Goal: Check status: Check status

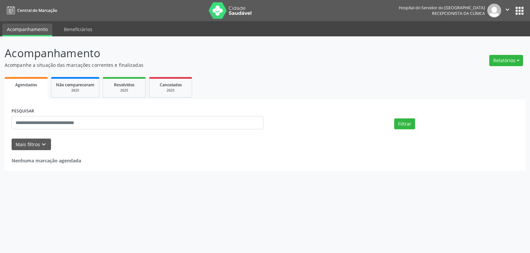
select select "*"
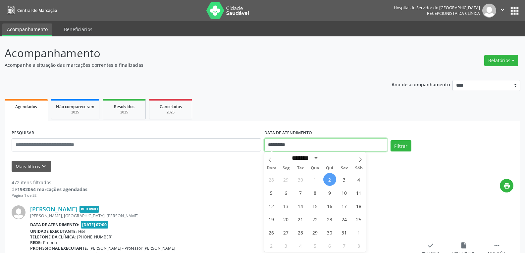
drag, startPoint x: 297, startPoint y: 144, endPoint x: 236, endPoint y: 142, distance: 61.3
click at [236, 142] on div "**********" at bounding box center [262, 142] width 505 height 28
click at [112, 136] on div "PESQUISAR" at bounding box center [136, 142] width 253 height 28
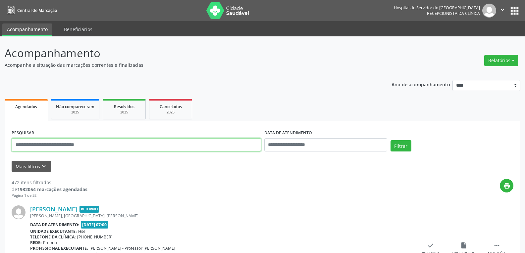
click at [111, 145] on input "text" at bounding box center [136, 144] width 249 height 13
click at [391, 140] on button "Filtrar" at bounding box center [401, 145] width 21 height 11
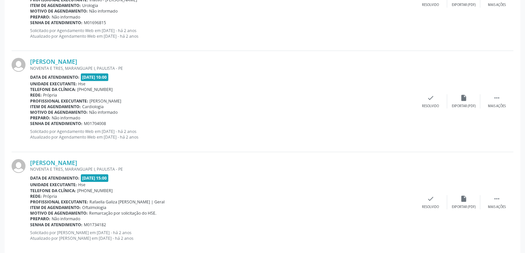
scroll to position [1171, 0]
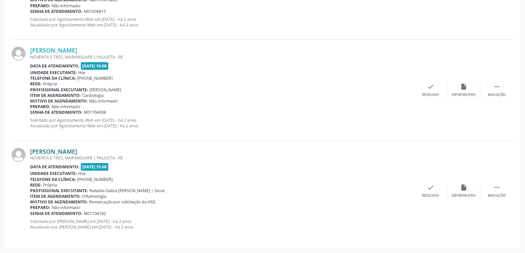
click at [77, 154] on link "[PERSON_NAME]" at bounding box center [53, 151] width 47 height 7
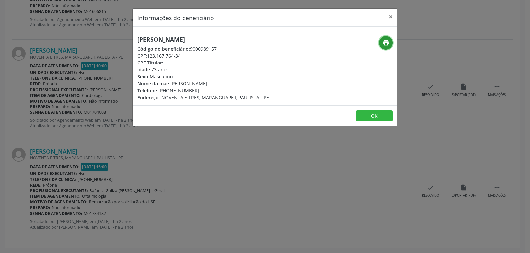
click at [381, 41] on button "print" at bounding box center [386, 43] width 14 height 14
drag, startPoint x: 147, startPoint y: 56, endPoint x: 216, endPoint y: 55, distance: 68.3
click at [216, 55] on div "CPF: 123.167.764-34" at bounding box center [203, 55] width 132 height 7
copy div "123.167.764-34"
drag, startPoint x: 168, startPoint y: 89, endPoint x: 196, endPoint y: 89, distance: 28.2
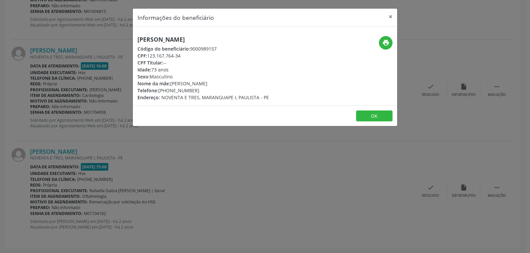
click at [196, 89] on div "Telefone: [PHONE_NUMBER]" at bounding box center [203, 90] width 132 height 7
copy div "99723-3060"
click at [390, 17] on button "×" at bounding box center [390, 17] width 13 height 16
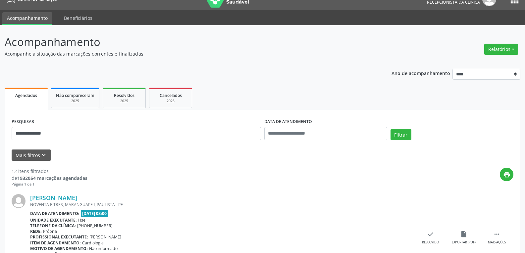
scroll to position [0, 0]
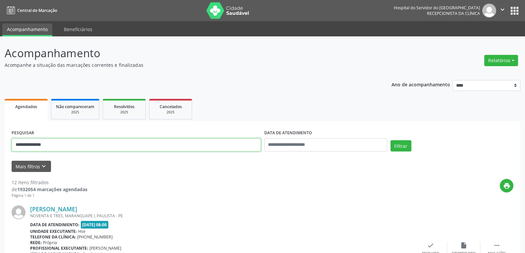
drag, startPoint x: 80, startPoint y: 144, endPoint x: 0, endPoint y: 145, distance: 80.2
click at [391, 140] on button "Filtrar" at bounding box center [401, 145] width 21 height 11
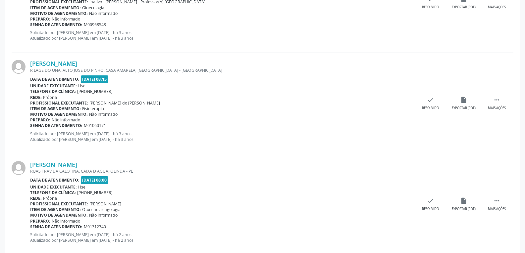
scroll to position [1493, 0]
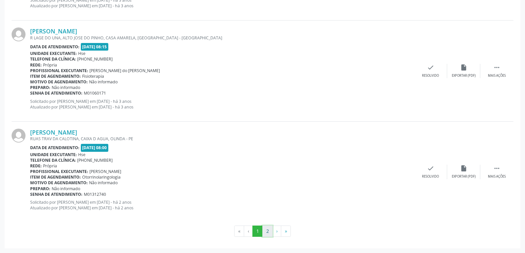
click at [267, 232] on button "2" at bounding box center [267, 231] width 10 height 11
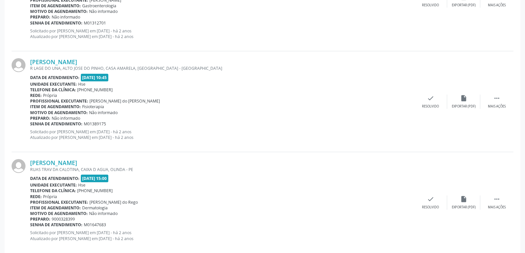
scroll to position [331, 0]
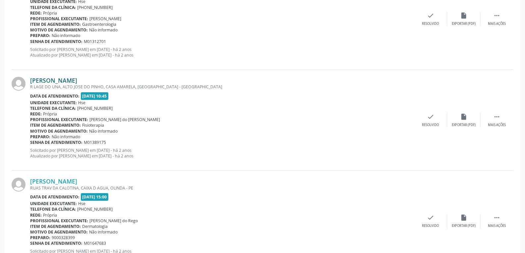
click at [53, 80] on link "[PERSON_NAME]" at bounding box center [53, 80] width 47 height 7
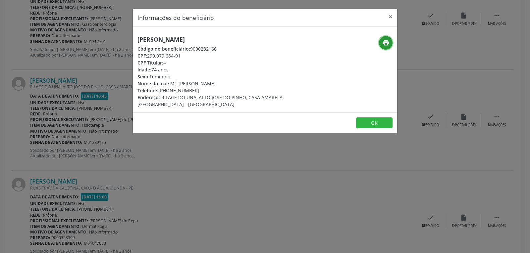
click at [385, 47] on button "print" at bounding box center [386, 43] width 14 height 14
click at [392, 15] on button "×" at bounding box center [390, 17] width 13 height 16
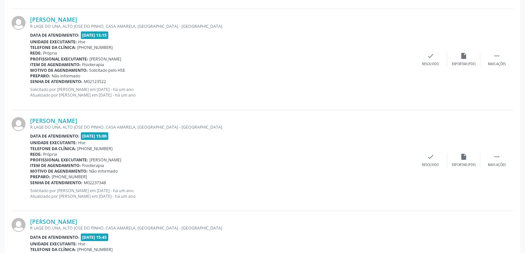
scroll to position [785, 0]
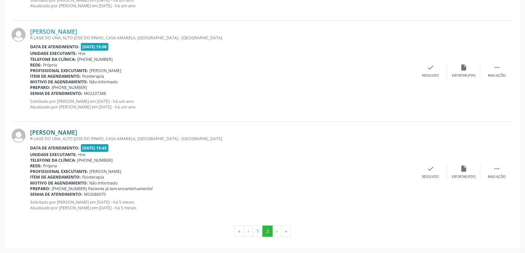
click at [62, 134] on link "[PERSON_NAME]" at bounding box center [53, 132] width 47 height 7
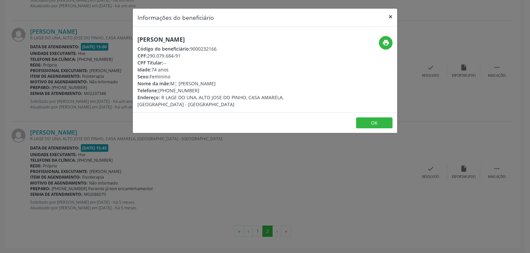
click at [392, 18] on button "×" at bounding box center [390, 17] width 13 height 16
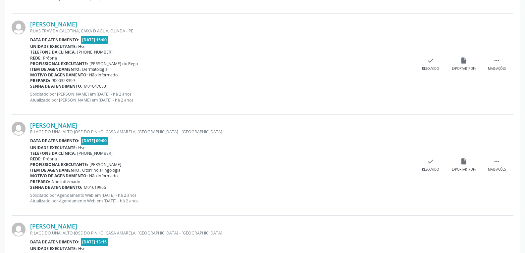
scroll to position [487, 0]
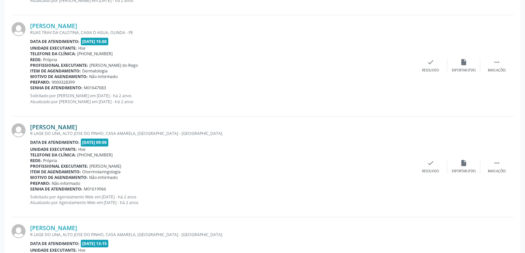
click at [74, 124] on link "[PERSON_NAME]" at bounding box center [53, 127] width 47 height 7
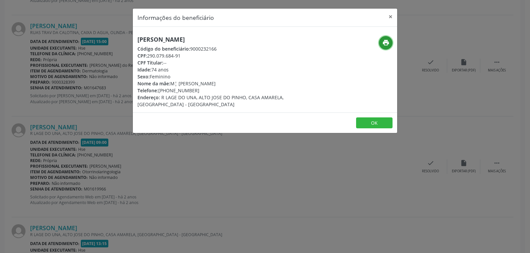
click at [384, 45] on icon "print" at bounding box center [385, 42] width 7 height 7
click at [391, 16] on button "×" at bounding box center [390, 17] width 13 height 16
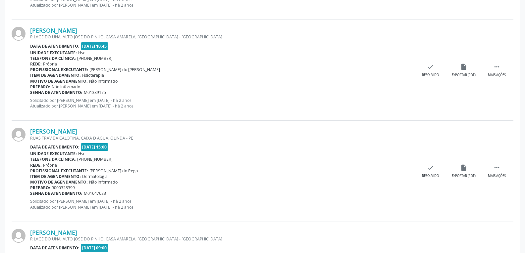
scroll to position [321, 0]
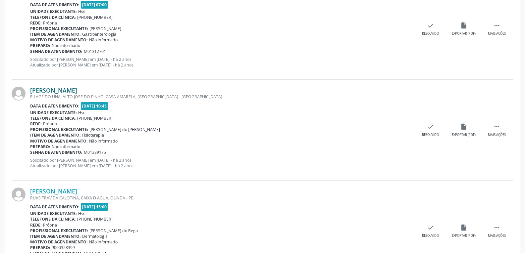
click at [75, 93] on link "[PERSON_NAME]" at bounding box center [53, 90] width 47 height 7
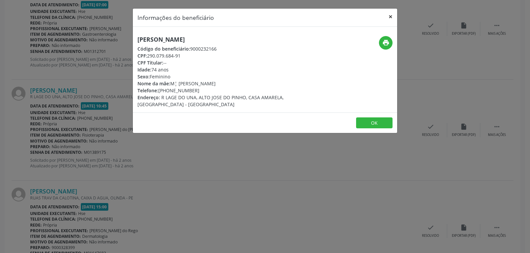
click at [390, 17] on button "×" at bounding box center [390, 17] width 13 height 16
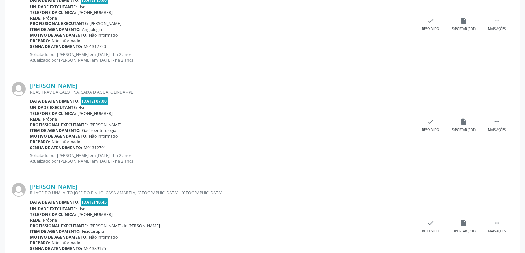
scroll to position [222, 0]
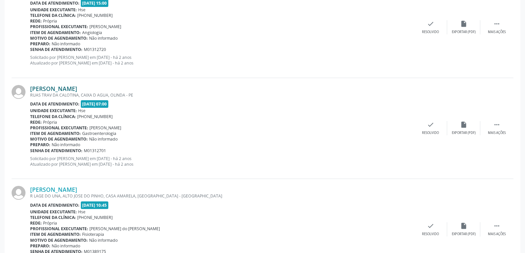
click at [57, 91] on link "[PERSON_NAME]" at bounding box center [53, 88] width 47 height 7
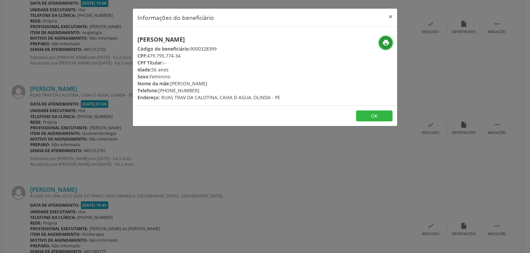
click at [383, 44] on icon "print" at bounding box center [385, 42] width 7 height 7
click at [389, 12] on button "×" at bounding box center [390, 17] width 13 height 16
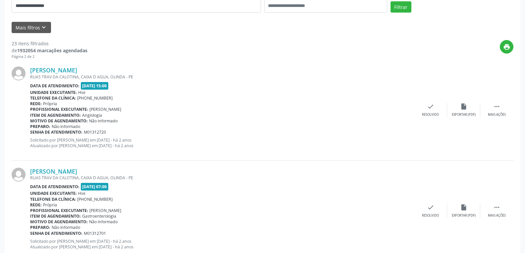
scroll to position [156, 0]
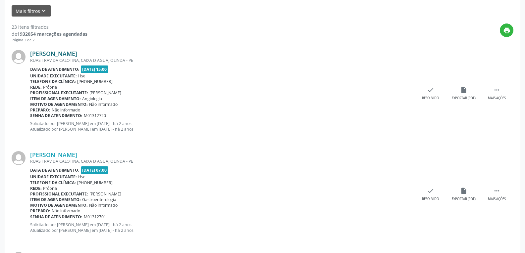
click at [70, 54] on link "[PERSON_NAME]" at bounding box center [53, 53] width 47 height 7
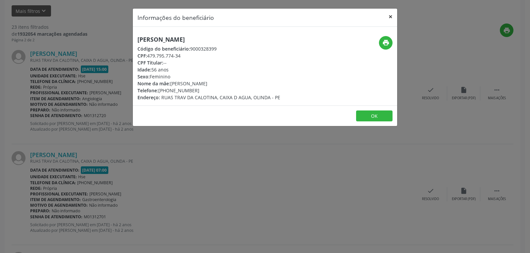
click at [388, 15] on button "×" at bounding box center [390, 17] width 13 height 16
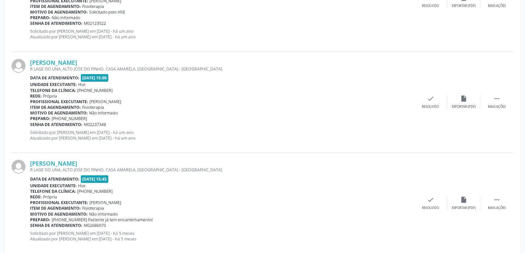
scroll to position [785, 0]
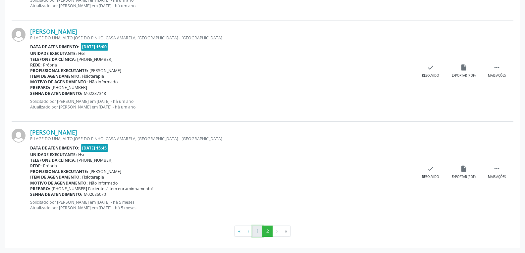
click at [258, 231] on button "1" at bounding box center [257, 231] width 10 height 11
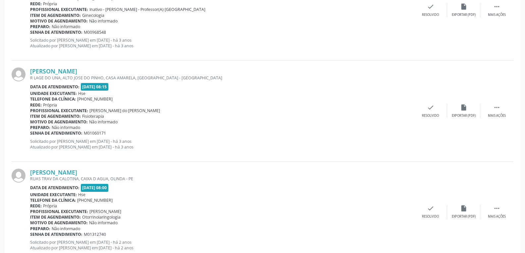
scroll to position [1493, 0]
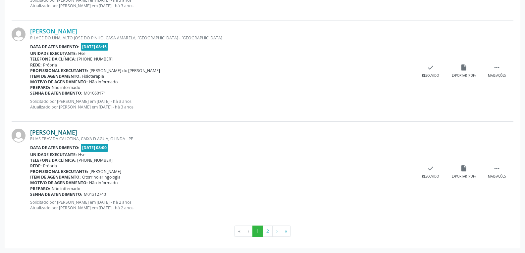
click at [46, 132] on link "[PERSON_NAME]" at bounding box center [53, 132] width 47 height 7
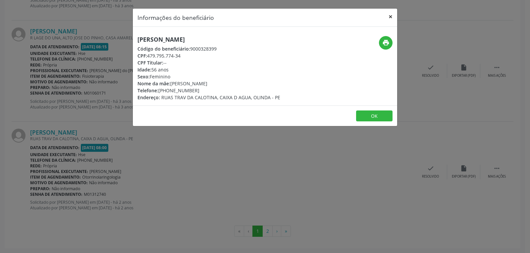
click at [389, 16] on button "×" at bounding box center [390, 17] width 13 height 16
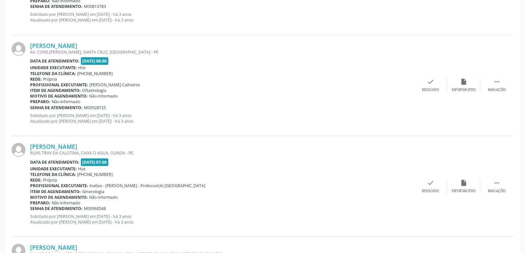
scroll to position [1262, 0]
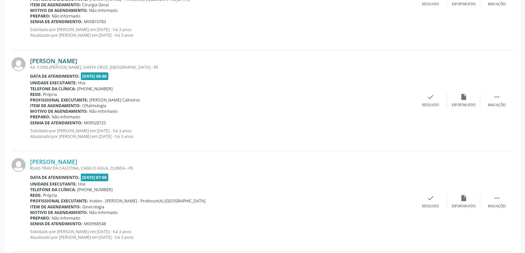
click at [73, 61] on link "[PERSON_NAME]" at bounding box center [53, 60] width 47 height 7
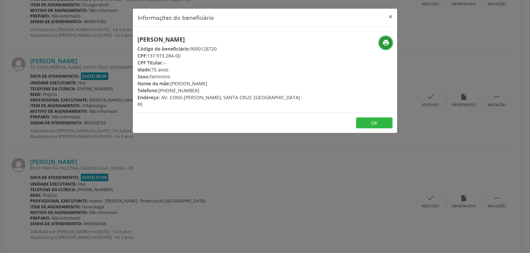
click at [381, 40] on button "print" at bounding box center [386, 43] width 14 height 14
click at [392, 16] on button "×" at bounding box center [390, 17] width 13 height 16
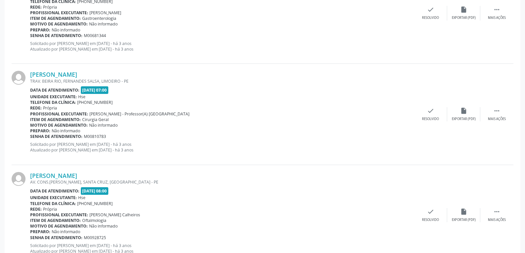
scroll to position [1129, 0]
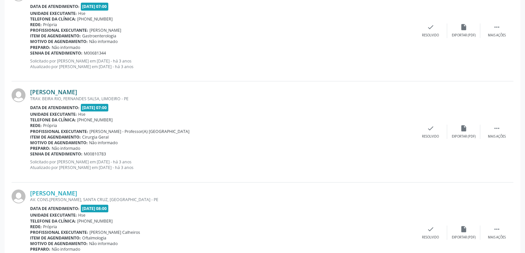
click at [55, 93] on link "[PERSON_NAME]" at bounding box center [53, 91] width 47 height 7
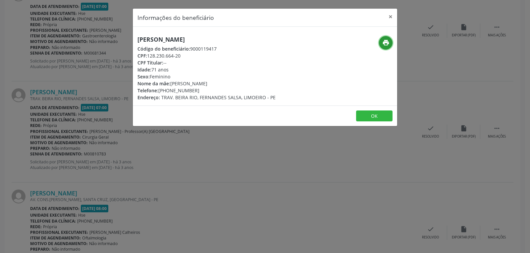
click at [387, 41] on icon "print" at bounding box center [385, 42] width 7 height 7
click at [391, 15] on button "×" at bounding box center [390, 17] width 13 height 16
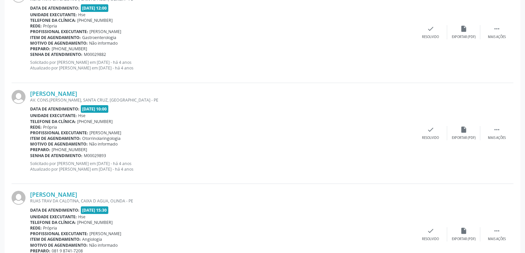
scroll to position [201, 0]
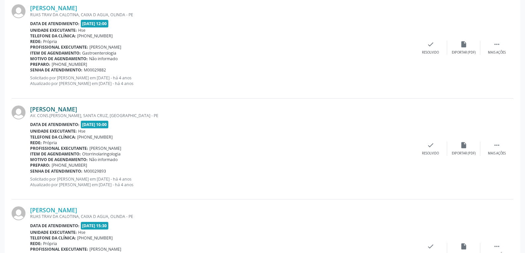
click at [58, 108] on link "[PERSON_NAME]" at bounding box center [53, 109] width 47 height 7
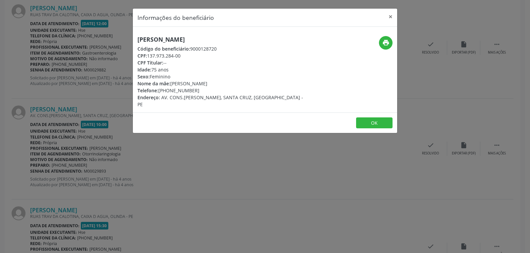
click at [377, 36] on div "print" at bounding box center [353, 43] width 79 height 14
click at [381, 43] on button "print" at bounding box center [386, 43] width 14 height 14
click at [394, 17] on button "×" at bounding box center [390, 17] width 13 height 16
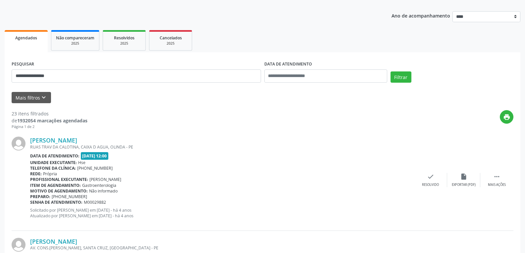
scroll to position [3, 0]
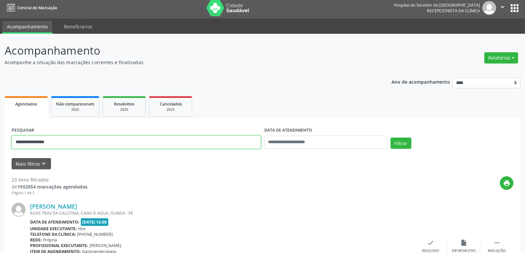
click at [66, 144] on input "**********" at bounding box center [136, 142] width 249 height 13
click at [391, 138] on button "Filtrar" at bounding box center [401, 143] width 21 height 11
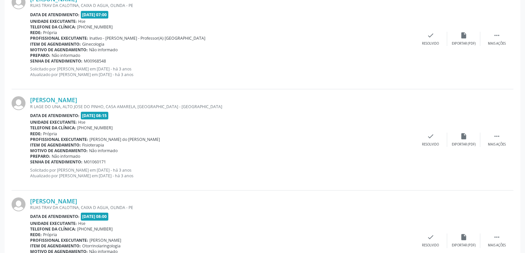
scroll to position [1493, 0]
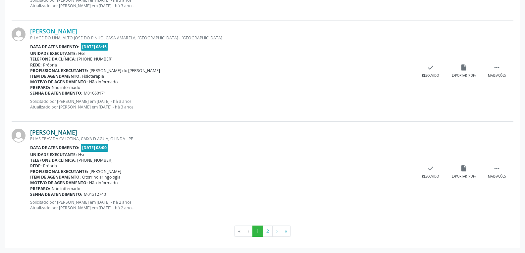
click at [68, 130] on link "[PERSON_NAME]" at bounding box center [53, 132] width 47 height 7
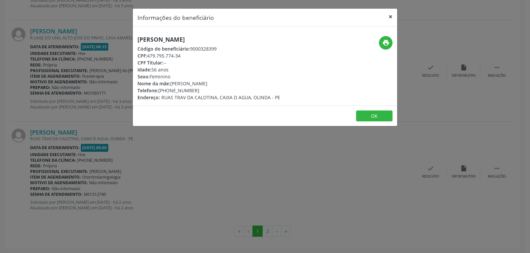
click at [391, 17] on button "×" at bounding box center [390, 17] width 13 height 16
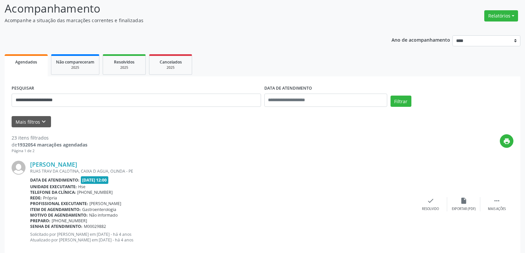
scroll to position [0, 0]
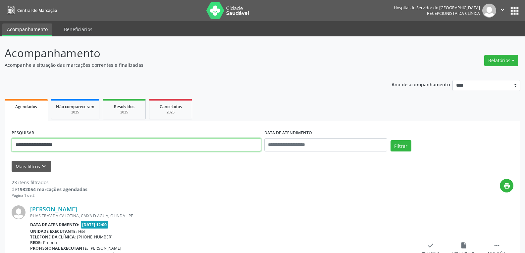
drag, startPoint x: 97, startPoint y: 145, endPoint x: 0, endPoint y: 144, distance: 97.1
type input "**********"
click at [391, 140] on button "Filtrar" at bounding box center [401, 145] width 21 height 11
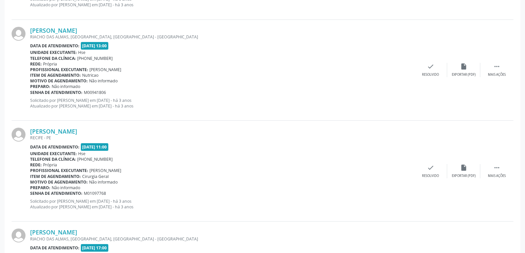
scroll to position [1493, 0]
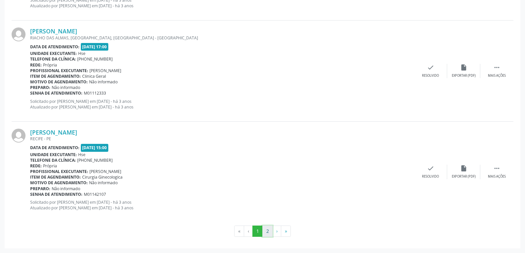
click at [268, 233] on button "2" at bounding box center [267, 231] width 10 height 11
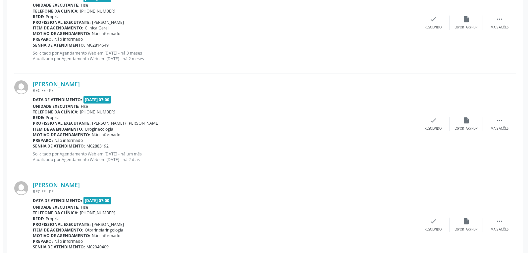
scroll to position [1322, 0]
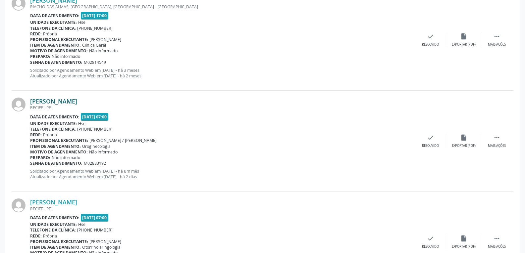
click at [63, 102] on link "[PERSON_NAME]" at bounding box center [53, 101] width 47 height 7
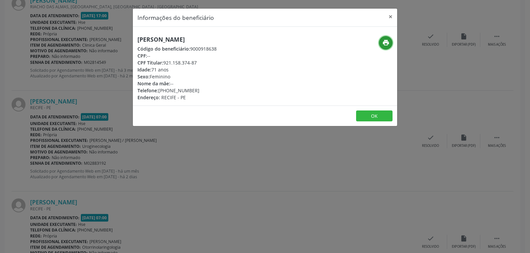
click at [382, 45] on button "print" at bounding box center [386, 43] width 14 height 14
